Goal: Navigation & Orientation: Find specific page/section

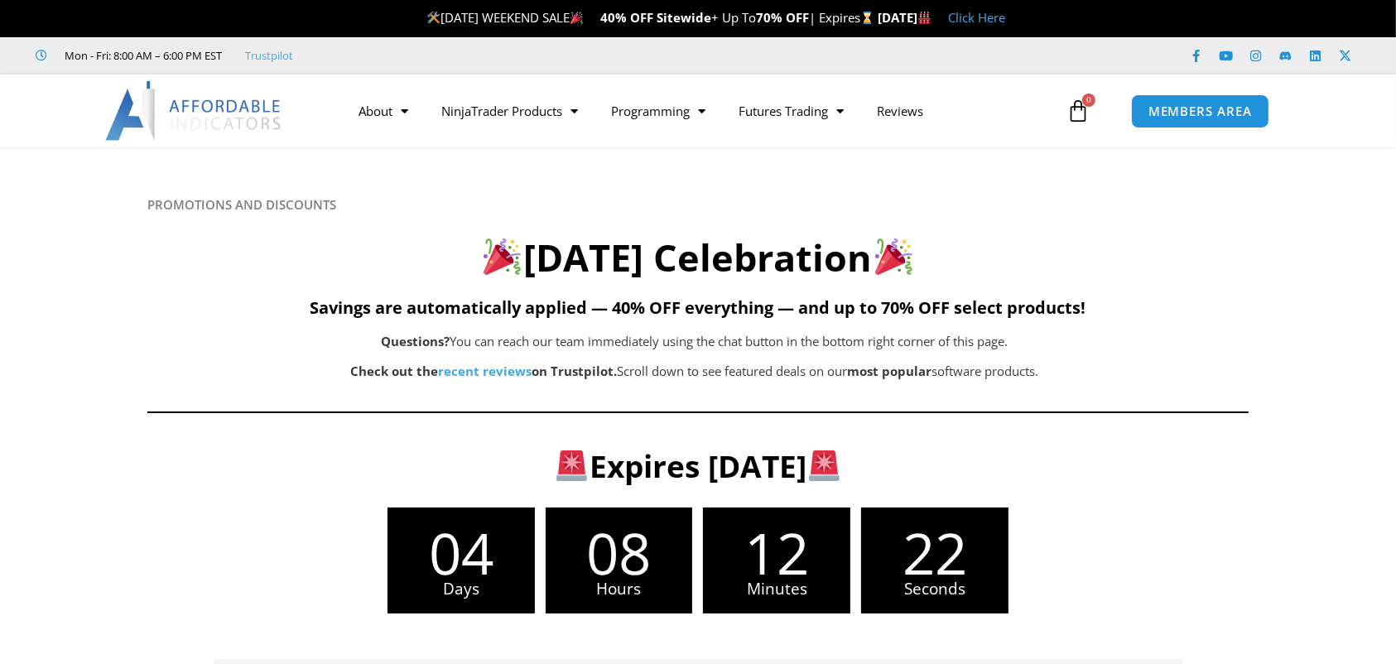
scroll to position [551, 0]
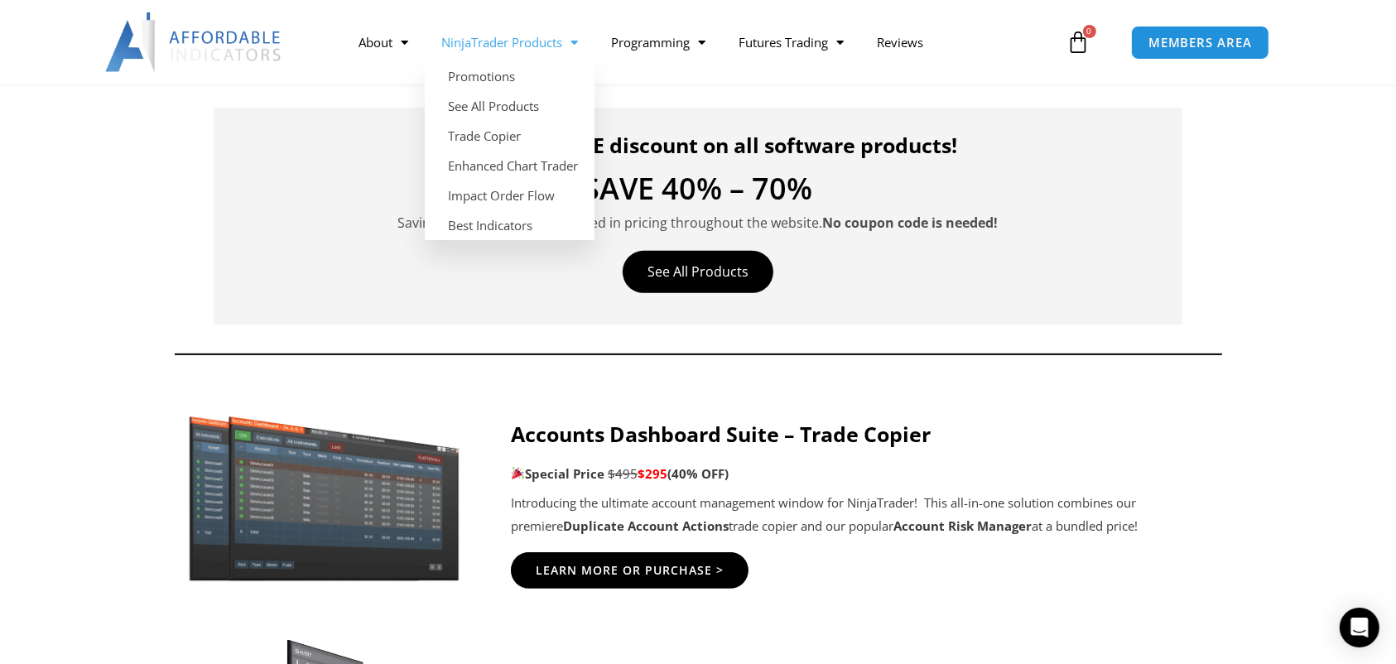
click at [474, 48] on link "NinjaTrader Products" at bounding box center [510, 42] width 170 height 38
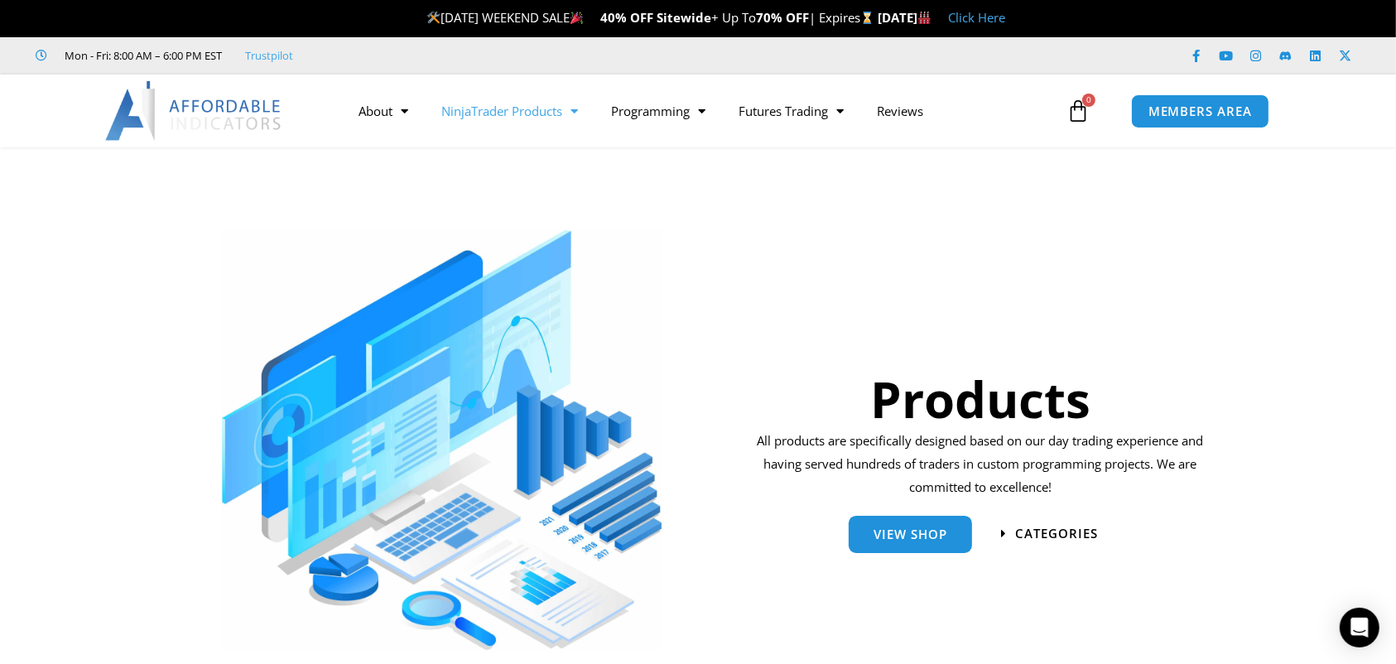
click at [490, 115] on link "NinjaTrader Products" at bounding box center [510, 111] width 170 height 38
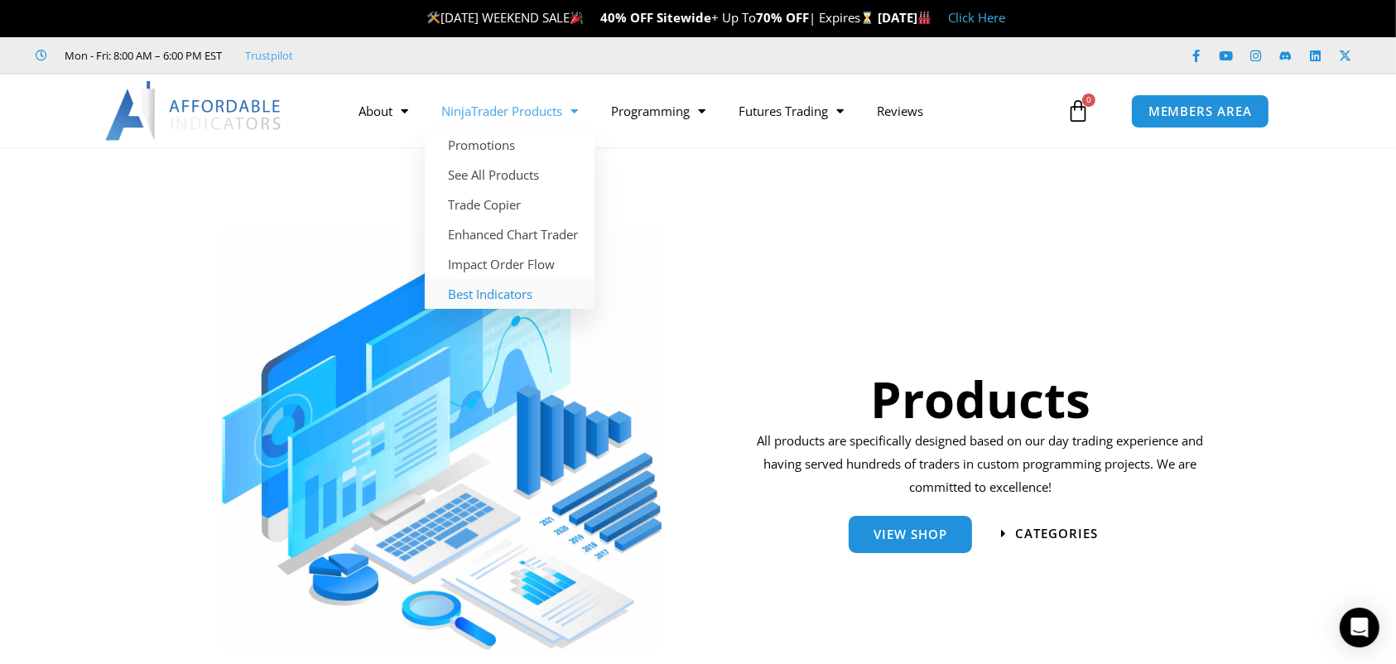
click at [472, 305] on link "Best Indicators" at bounding box center [510, 294] width 170 height 30
